Goal: Task Accomplishment & Management: Manage account settings

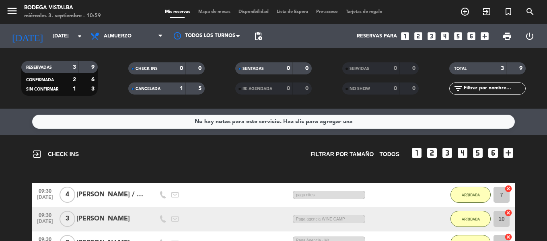
scroll to position [90, 0]
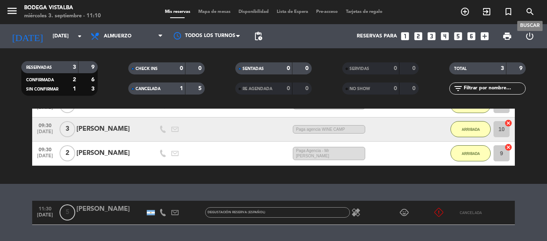
click at [528, 15] on icon "search" at bounding box center [531, 12] width 10 height 10
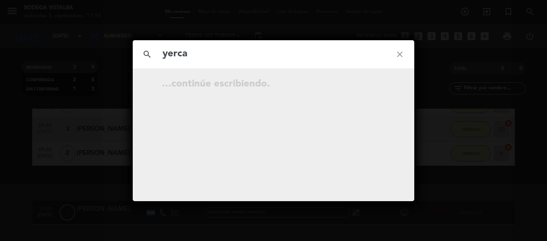
type input "yerca"
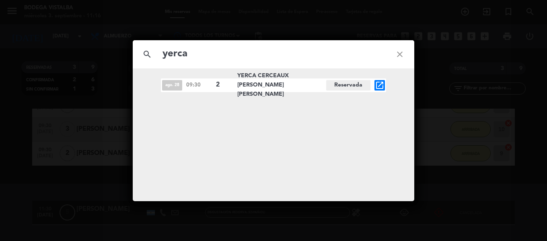
click at [398, 48] on icon "close" at bounding box center [400, 54] width 29 height 29
click at [398, 55] on icon "close" at bounding box center [400, 54] width 29 height 29
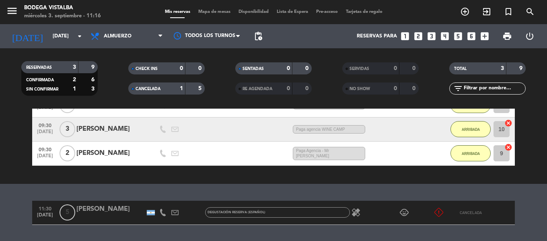
click at [132, 215] on div at bounding box center [110, 218] width 68 height 6
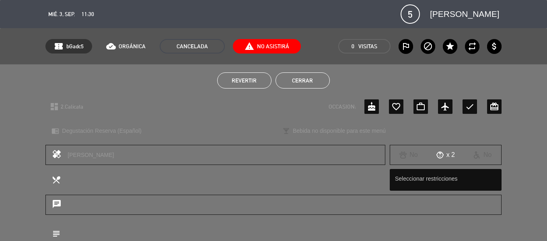
click at [261, 83] on button "Revertir" at bounding box center [244, 80] width 54 height 16
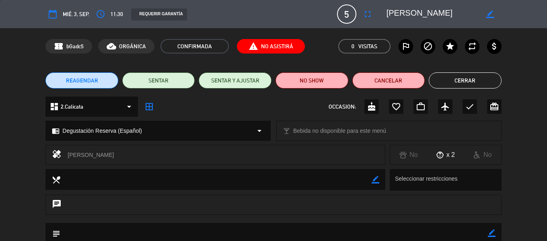
click at [474, 83] on button "Cerrar" at bounding box center [465, 80] width 73 height 16
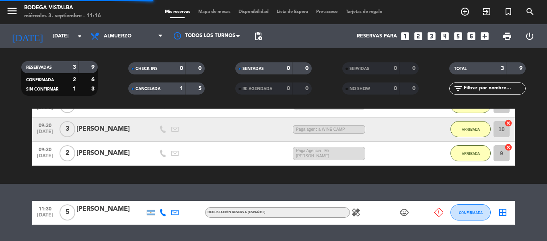
scroll to position [162, 0]
click at [93, 186] on div "No hay notas para este servicio. Haz clic para agregar una close Hay un cliente…" at bounding box center [273, 175] width 547 height 132
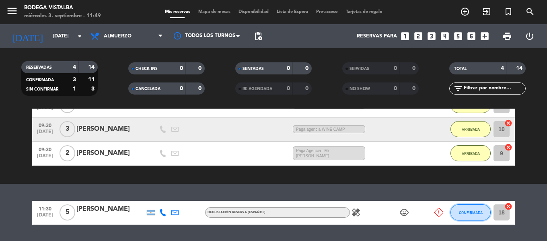
click at [473, 215] on button "CONFIRMADA" at bounding box center [471, 212] width 40 height 16
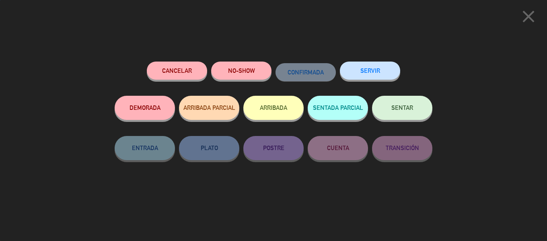
click at [271, 118] on button "ARRIBADA" at bounding box center [273, 108] width 60 height 24
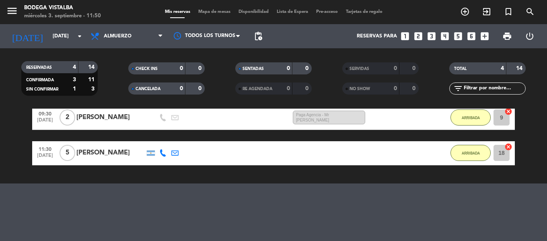
drag, startPoint x: 210, startPoint y: 175, endPoint x: 207, endPoint y: 218, distance: 43.5
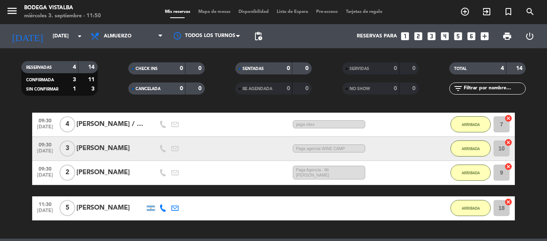
drag, startPoint x: 203, startPoint y: 205, endPoint x: 202, endPoint y: 173, distance: 32.2
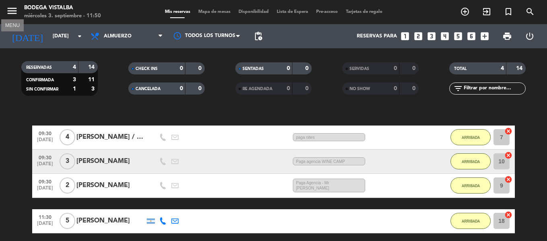
click at [10, 10] on icon "menu" at bounding box center [12, 11] width 12 height 12
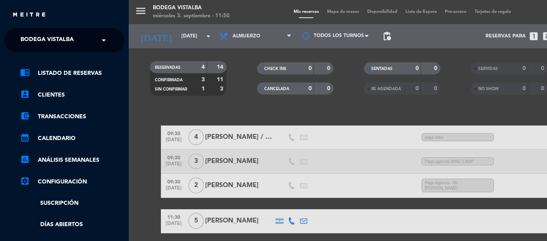
click at [23, 29] on ng-select "× BODEGA VISTALBA ×" at bounding box center [64, 40] width 121 height 24
click at [24, 35] on span "BODEGA VISTALBA" at bounding box center [47, 40] width 53 height 17
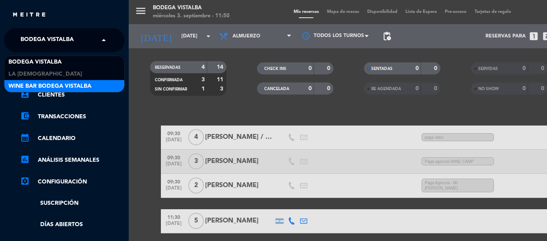
click at [41, 85] on span "Wine Bar Bodega Vistalba" at bounding box center [49, 86] width 83 height 9
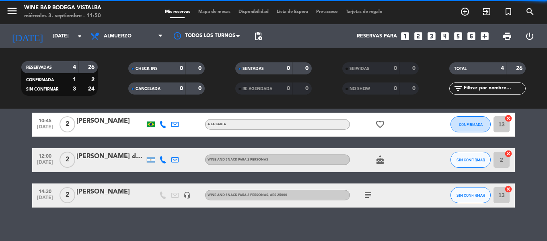
scroll to position [58, 0]
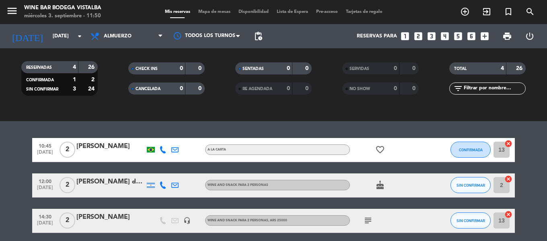
drag, startPoint x: 136, startPoint y: 165, endPoint x: 136, endPoint y: 184, distance: 18.9
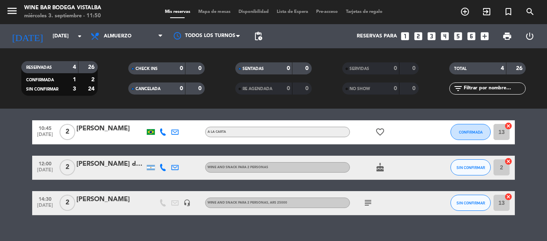
scroll to position [136, 0]
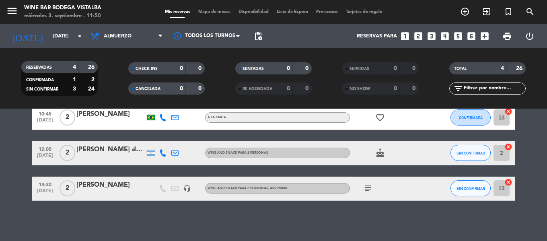
drag, startPoint x: 132, startPoint y: 177, endPoint x: 131, endPoint y: 204, distance: 27.4
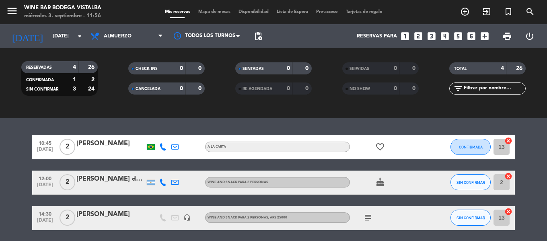
scroll to position [61, 0]
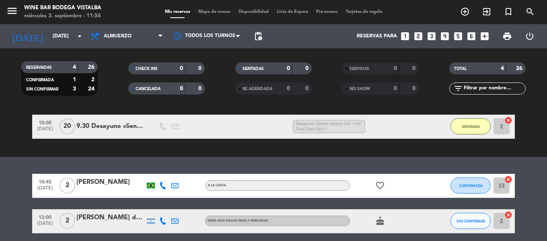
drag, startPoint x: 113, startPoint y: 144, endPoint x: 111, endPoint y: 110, distance: 33.9
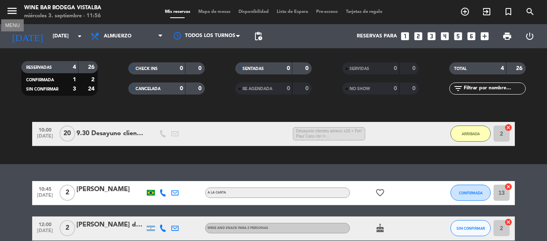
click at [6, 14] on icon "menu" at bounding box center [12, 11] width 12 height 12
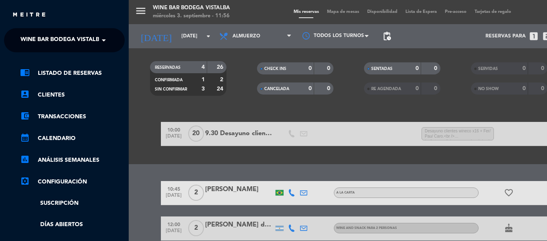
click at [69, 43] on span "Wine Bar Bodega Vistalba" at bounding box center [62, 40] width 83 height 17
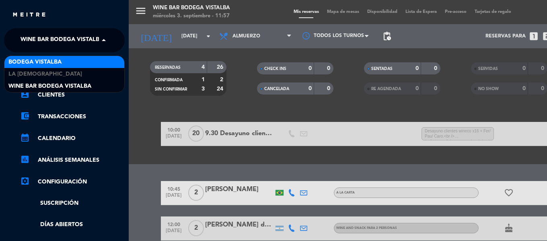
click at [58, 63] on span "BODEGA VISTALBA" at bounding box center [34, 62] width 53 height 9
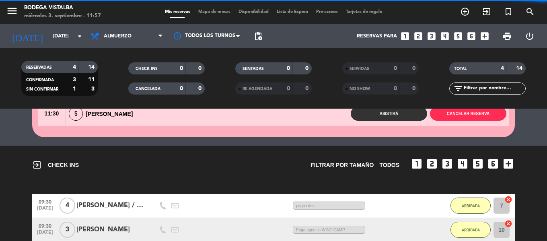
scroll to position [133, 0]
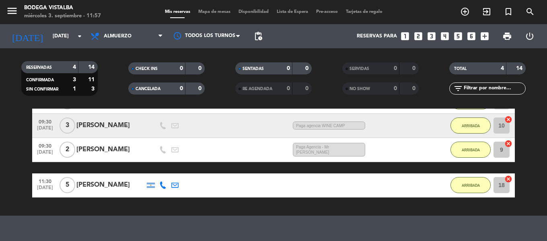
drag, startPoint x: 171, startPoint y: 162, endPoint x: 172, endPoint y: 180, distance: 18.5
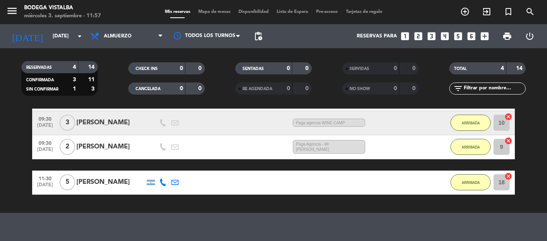
click at [225, 165] on div "09:30 [DATE] 4 [PERSON_NAME] / [PERSON_NAME] 2:21 H / 2:48 H sms paga nites ARR…" at bounding box center [273, 141] width 483 height 108
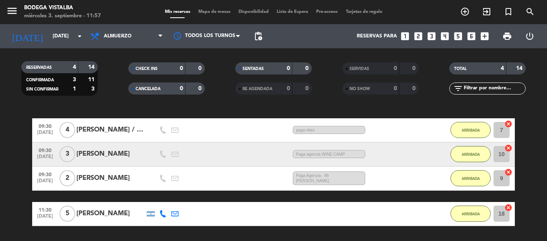
scroll to position [128, 0]
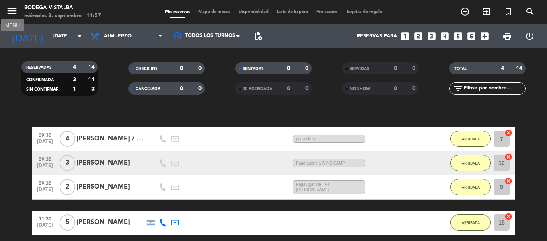
click at [15, 12] on icon "menu" at bounding box center [12, 11] width 12 height 12
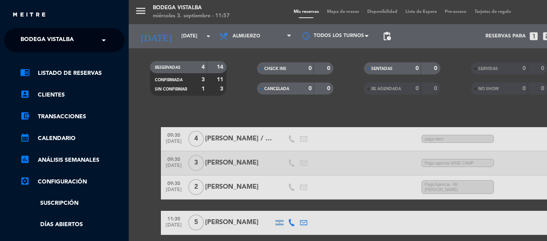
drag, startPoint x: 54, startPoint y: 44, endPoint x: 56, endPoint y: 52, distance: 7.6
click at [54, 45] on span "BODEGA VISTALBA" at bounding box center [47, 40] width 53 height 17
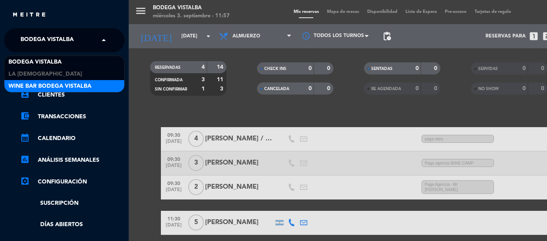
click at [56, 84] on span "Wine Bar Bodega Vistalba" at bounding box center [49, 86] width 83 height 9
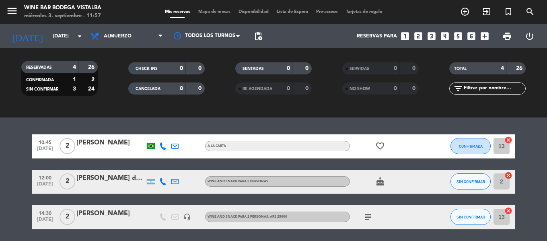
scroll to position [136, 0]
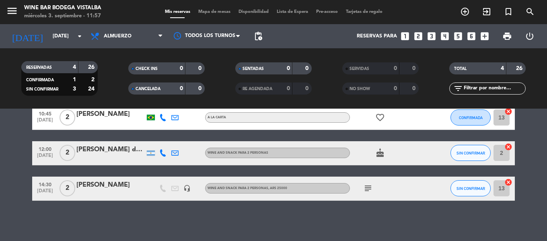
drag, startPoint x: 166, startPoint y: 177, endPoint x: 166, endPoint y: 214, distance: 37.0
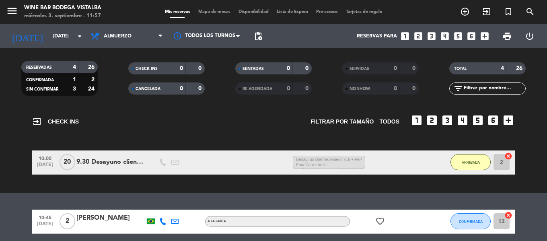
drag, startPoint x: 156, startPoint y: 190, endPoint x: 145, endPoint y: 136, distance: 54.1
